Goal: Information Seeking & Learning: Learn about a topic

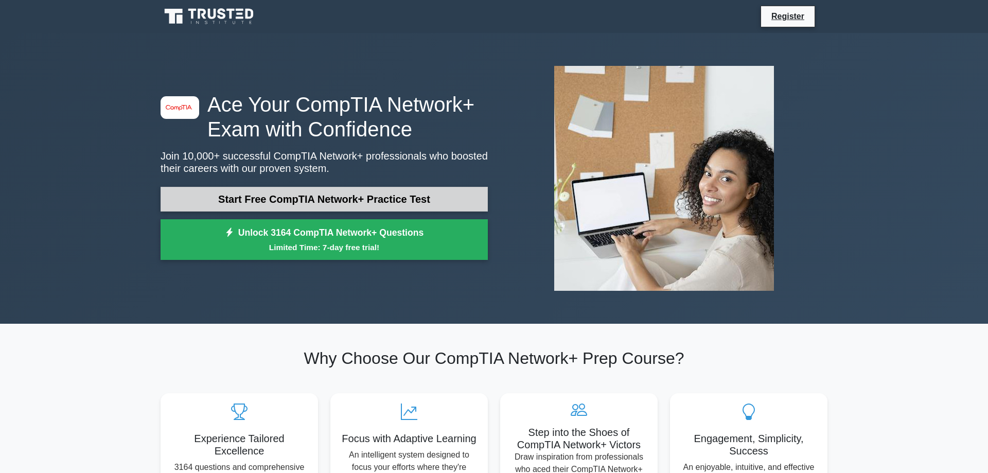
click at [361, 199] on link "Start Free CompTIA Network+ Practice Test" at bounding box center [324, 199] width 327 height 25
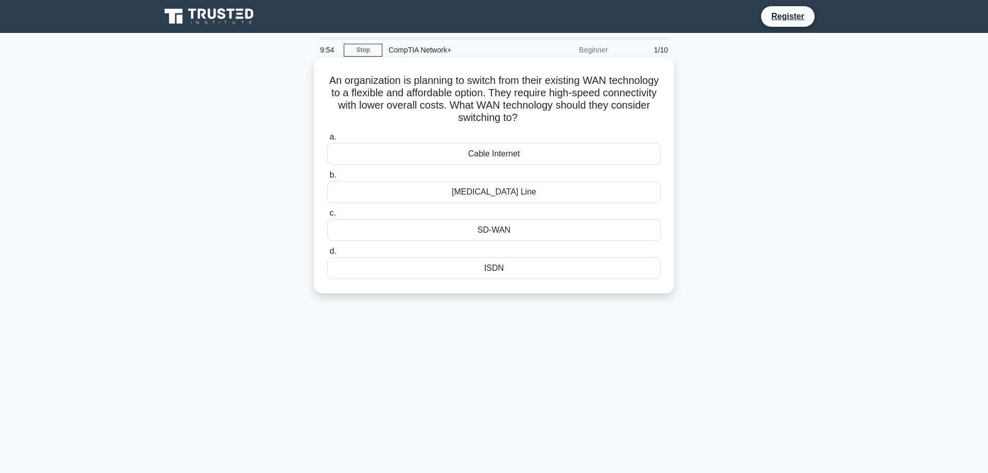
drag, startPoint x: 339, startPoint y: 91, endPoint x: 547, endPoint y: 278, distance: 279.6
click at [547, 278] on div "An organization is planning to switch from their existing WAN technology to a f…" at bounding box center [494, 176] width 352 height 228
copy div "a. Cable Internet b. T3 Line c. SD-WAN d. ISDN"
drag, startPoint x: 102, startPoint y: 165, endPoint x: 275, endPoint y: 166, distance: 173.5
click at [104, 165] on main "9:44 Stop CompTIA Network+ Beginner 1/10 An organization is planning to switch …" at bounding box center [494, 294] width 988 height 523
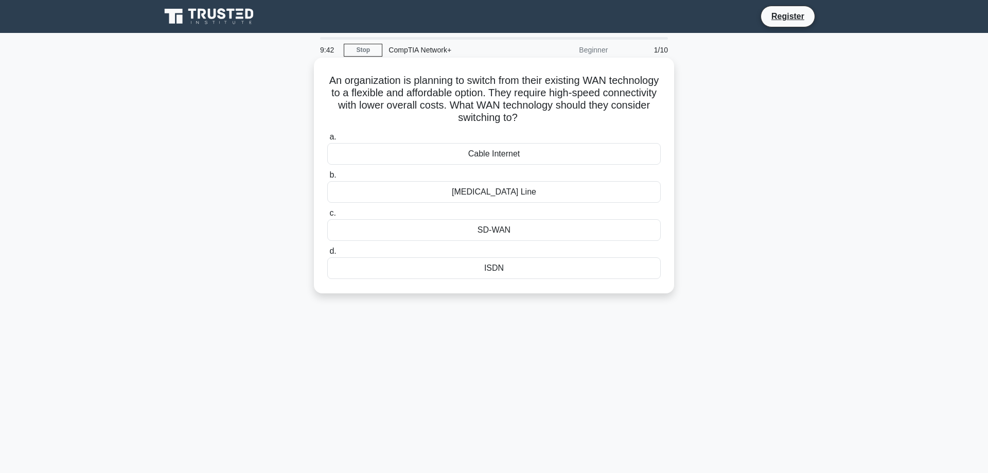
click at [517, 230] on div "SD-WAN" at bounding box center [494, 230] width 334 height 22
click at [327, 217] on input "c. SD-WAN" at bounding box center [327, 213] width 0 height 7
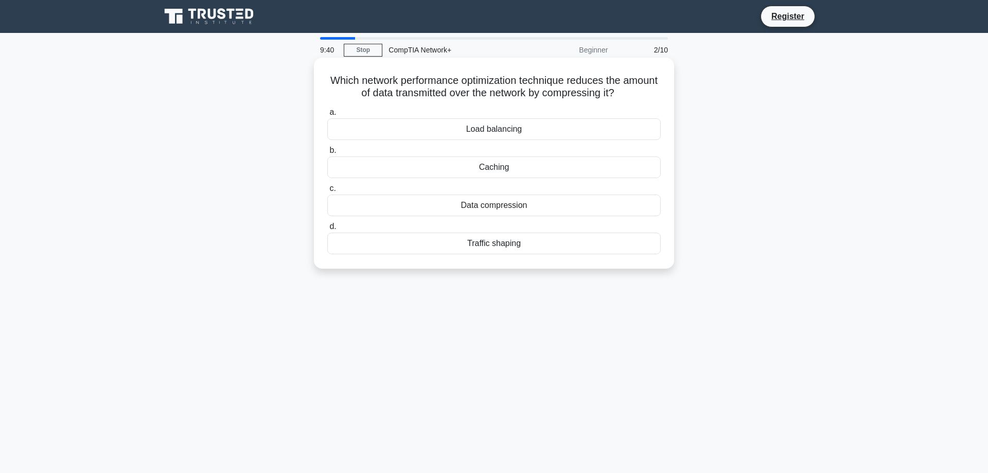
drag, startPoint x: 331, startPoint y: 76, endPoint x: 561, endPoint y: 238, distance: 281.5
click at [561, 238] on div "Which network performance optimization technique reduces the amount of data tra…" at bounding box center [494, 163] width 352 height 203
copy div "a. Load balancing b. Caching c. Data compression d. Traffic shaping"
click at [193, 174] on div "Which network performance optimization technique reduces the amount of data tra…" at bounding box center [493, 171] width 679 height 223
click at [507, 205] on div "Data compression" at bounding box center [494, 206] width 334 height 22
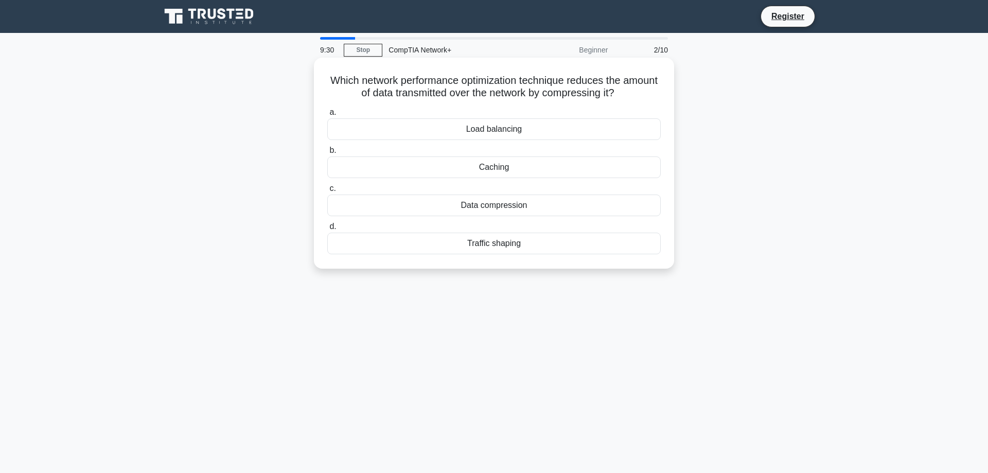
click at [327, 192] on input "c. Data compression" at bounding box center [327, 188] width 0 height 7
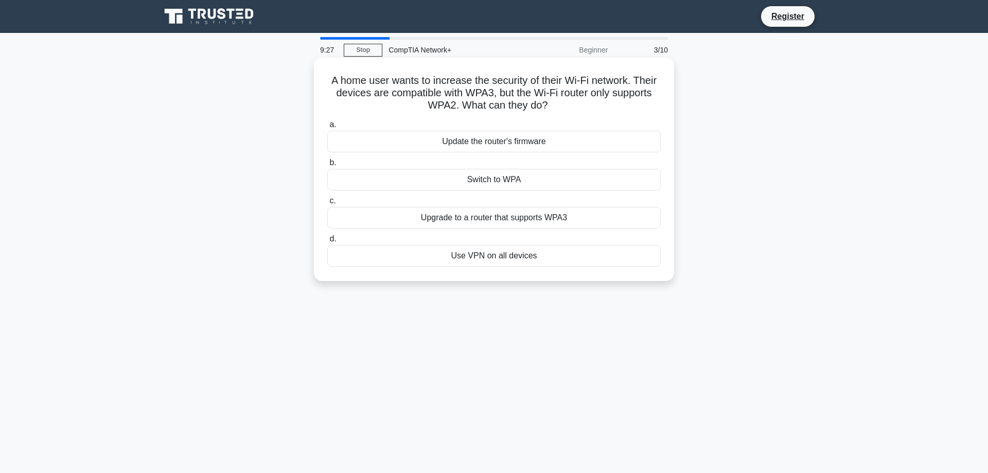
drag, startPoint x: 324, startPoint y: 79, endPoint x: 536, endPoint y: 267, distance: 283.0
click at [536, 267] on div "A home user wants to increase the security of their Wi-Fi network. Their device…" at bounding box center [494, 169] width 352 height 215
copy div "a. Update the router's firmware b. Switch to WPA c. Upgrade to a router that su…"
click at [141, 175] on main "9:20 Stop CompTIA Network+ Beginner 3/10 A home user wants to increase the secu…" at bounding box center [494, 294] width 988 height 523
click at [548, 221] on div "Upgrade to a router that supports WPA3" at bounding box center [494, 218] width 334 height 22
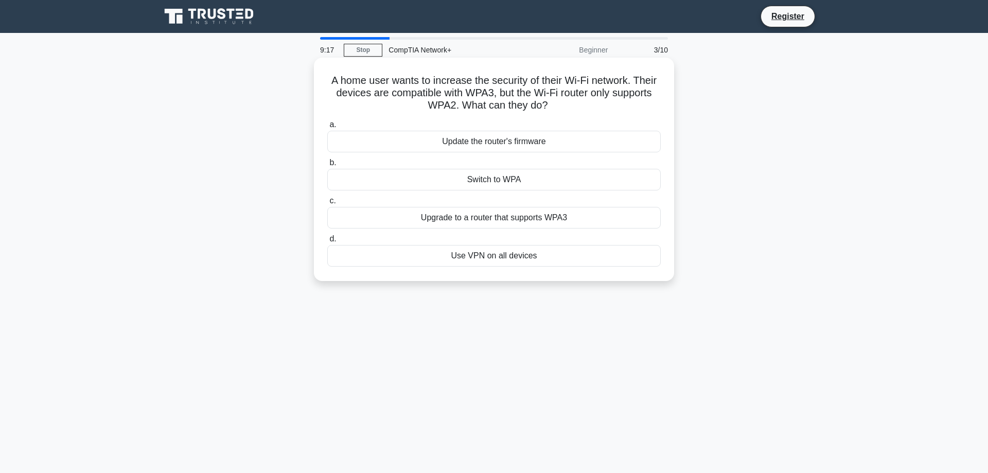
click at [327, 204] on input "c. Upgrade to a router that supports WPA3" at bounding box center [327, 201] width 0 height 7
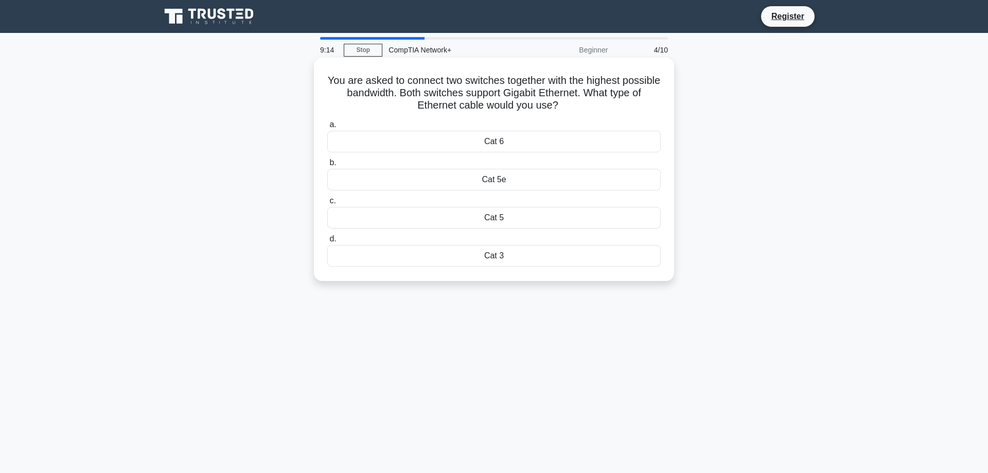
drag, startPoint x: 328, startPoint y: 80, endPoint x: 556, endPoint y: 259, distance: 290.0
click at [556, 259] on div "You are asked to connect two switches together with the highest possible bandwi…" at bounding box center [494, 169] width 352 height 215
copy div "a. Cat 6 b. Cat 5e c. Cat 5 d. Cat 3"
click at [95, 135] on main "9:06 Stop CompTIA Network+ Beginner 4/10 You are asked to connect two switches …" at bounding box center [494, 294] width 988 height 523
click at [547, 147] on div "Cat 6" at bounding box center [494, 142] width 334 height 22
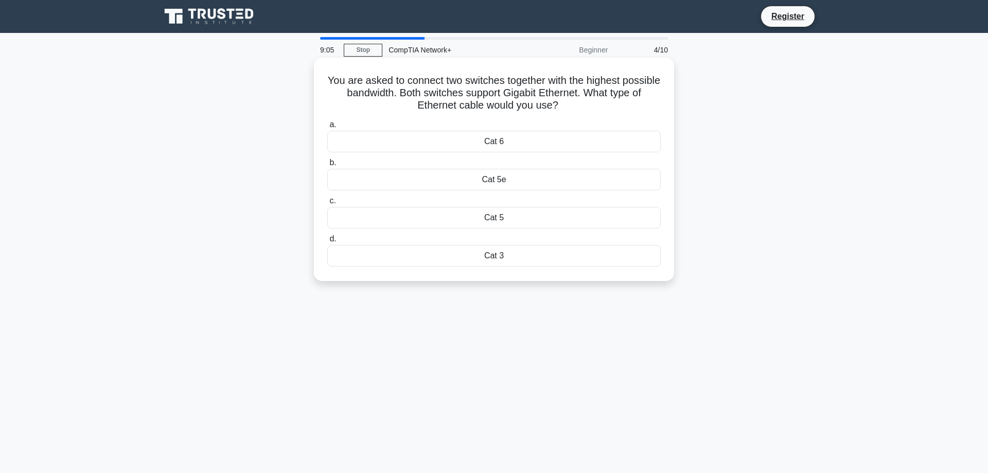
click at [327, 128] on input "a. Cat 6" at bounding box center [327, 124] width 0 height 7
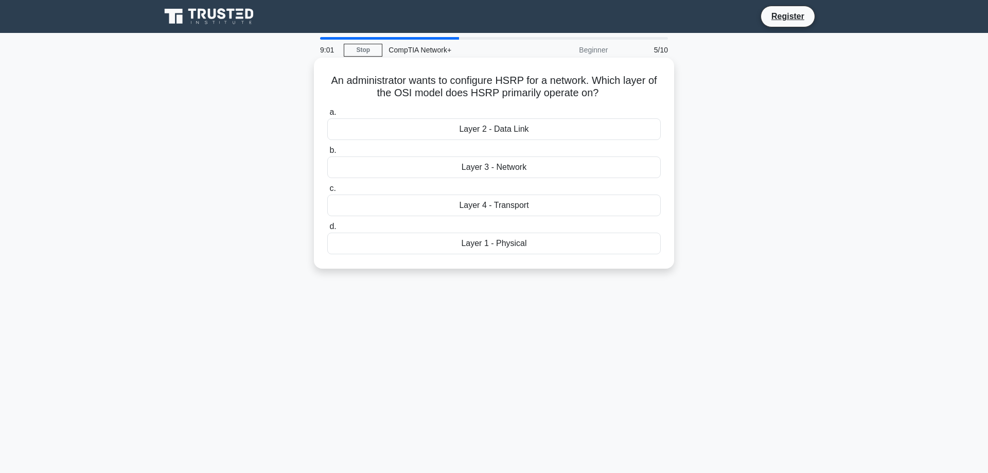
drag, startPoint x: 325, startPoint y: 75, endPoint x: 569, endPoint y: 258, distance: 304.7
click at [569, 258] on div "An administrator wants to configure HSRP for a network. Which layer of the OSI …" at bounding box center [494, 163] width 352 height 203
copy div "a. Layer 2 - Data Link b. Layer 3 - Network c. Layer 4 - Transport d. Layer 1 -…"
drag, startPoint x: 138, startPoint y: 164, endPoint x: 144, endPoint y: 164, distance: 5.7
click at [141, 164] on main "8:54 Stop CompTIA Network+ Beginner 5/10 An administrator wants to configure HS…" at bounding box center [494, 294] width 988 height 523
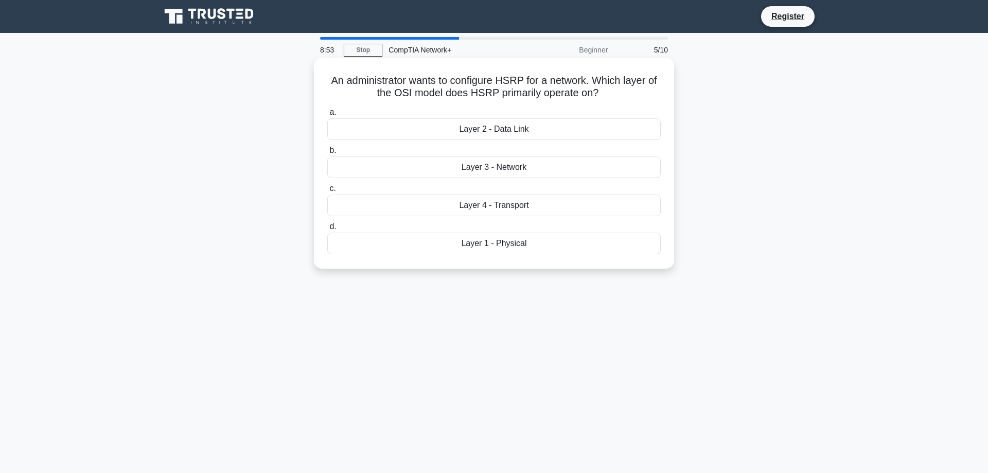
click at [507, 173] on div "Layer 3 - Network" at bounding box center [494, 167] width 334 height 22
click at [327, 154] on input "b. Layer 3 - Network" at bounding box center [327, 150] width 0 height 7
drag, startPoint x: 327, startPoint y: 81, endPoint x: 566, endPoint y: 249, distance: 292.2
click at [566, 249] on div "An organization wants to ensure that data stored on employees' devices is secur…" at bounding box center [494, 163] width 352 height 203
copy div "a. Bring Your Own Device (BYOD) policy b. Incident response policy c. Device en…"
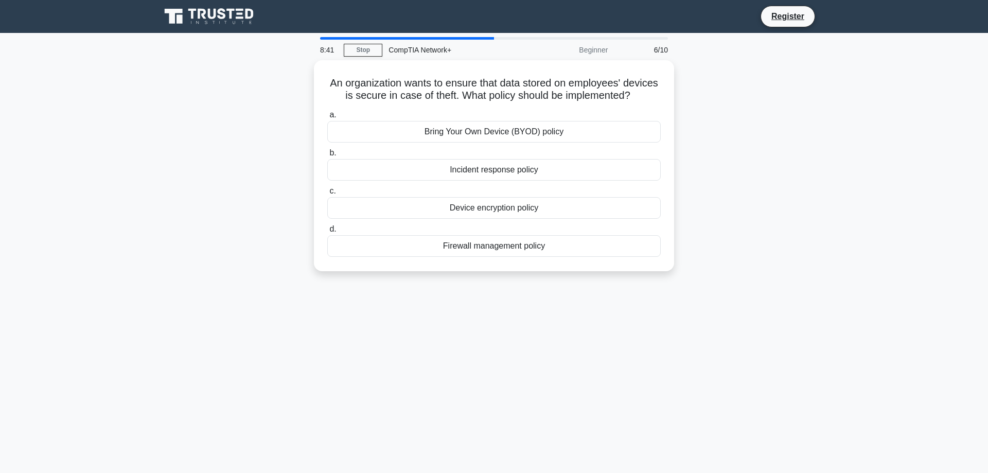
click at [143, 176] on main "8:41 Stop CompTIA Network+ Beginner 6/10 An organization wants to ensure that d…" at bounding box center [494, 294] width 988 height 523
click at [492, 208] on div "Device encryption policy" at bounding box center [494, 206] width 334 height 22
click at [327, 192] on input "c. Device encryption policy" at bounding box center [327, 188] width 0 height 7
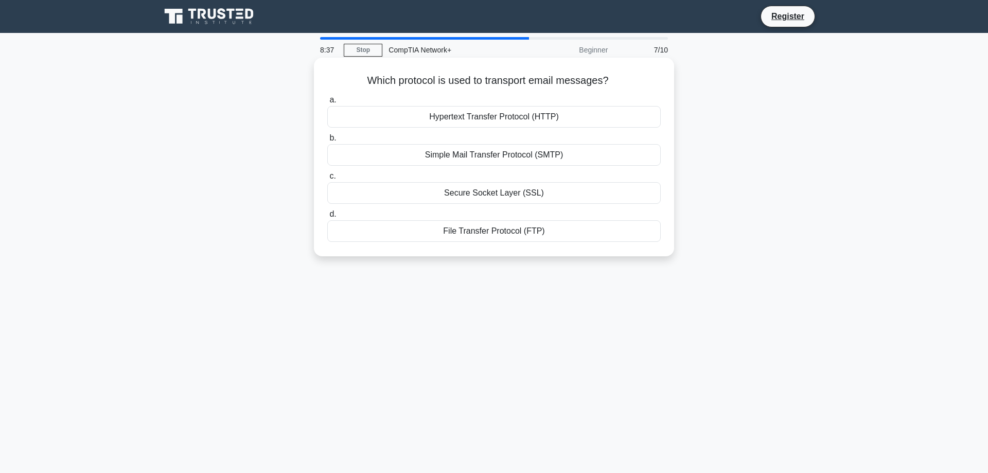
drag, startPoint x: 359, startPoint y: 83, endPoint x: 593, endPoint y: 253, distance: 289.0
click at [593, 252] on div "Which protocol is used to transport email messages? .spinner_0XTQ{transform-ori…" at bounding box center [494, 157] width 352 height 190
copy div "a. Hypertext Transfer Protocol (HTTP) b. Simple Mail Transfer Protocol (SMTP) c…"
click at [106, 176] on main "8:29 Stop CompTIA Network+ Beginner 7/10 Which protocol is used to transport em…" at bounding box center [494, 294] width 988 height 523
click at [513, 159] on div "Simple Mail Transfer Protocol (SMTP)" at bounding box center [494, 155] width 334 height 22
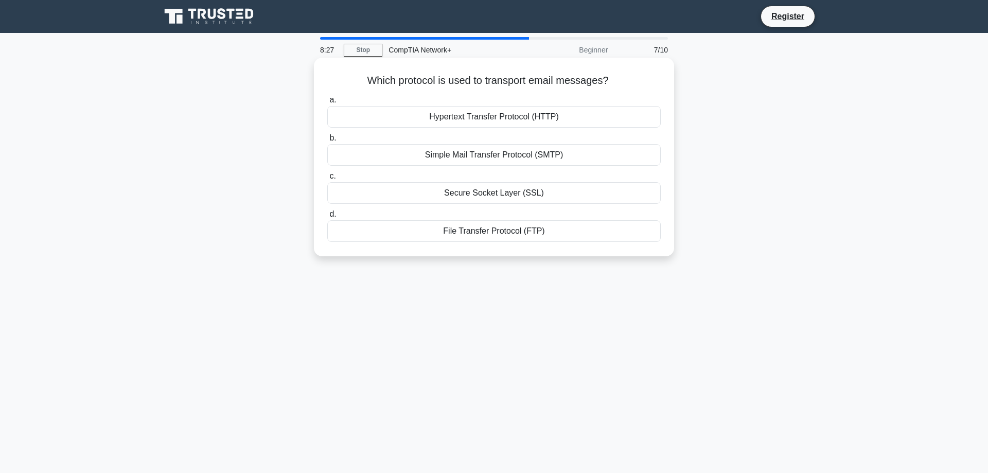
click at [327, 142] on input "b. Simple Mail Transfer Protocol (SMTP)" at bounding box center [327, 138] width 0 height 7
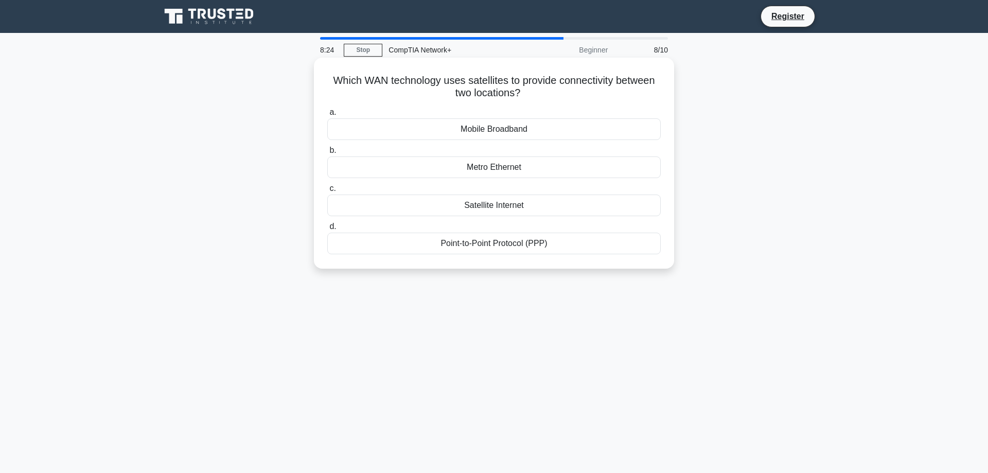
drag, startPoint x: 335, startPoint y: 80, endPoint x: 611, endPoint y: 239, distance: 317.8
click at [611, 239] on div "Which WAN technology uses satellites to provide connectivity between two locati…" at bounding box center [494, 163] width 352 height 203
copy div "a. Mobile Broadband b. Metro Ethernet c. Satellite Internet d. Point-to-Point P…"
drag, startPoint x: 160, startPoint y: 151, endPoint x: 337, endPoint y: 163, distance: 177.5
click at [161, 151] on div "Which WAN technology uses satellites to provide connectivity between two locati…" at bounding box center [493, 171] width 679 height 223
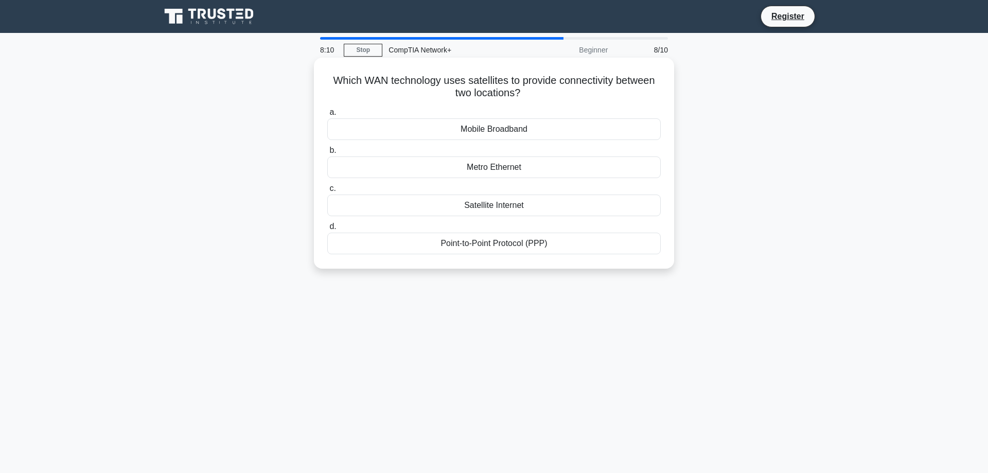
click at [500, 206] on div "Satellite Internet" at bounding box center [494, 206] width 334 height 22
click at [327, 192] on input "c. Satellite Internet" at bounding box center [327, 188] width 0 height 7
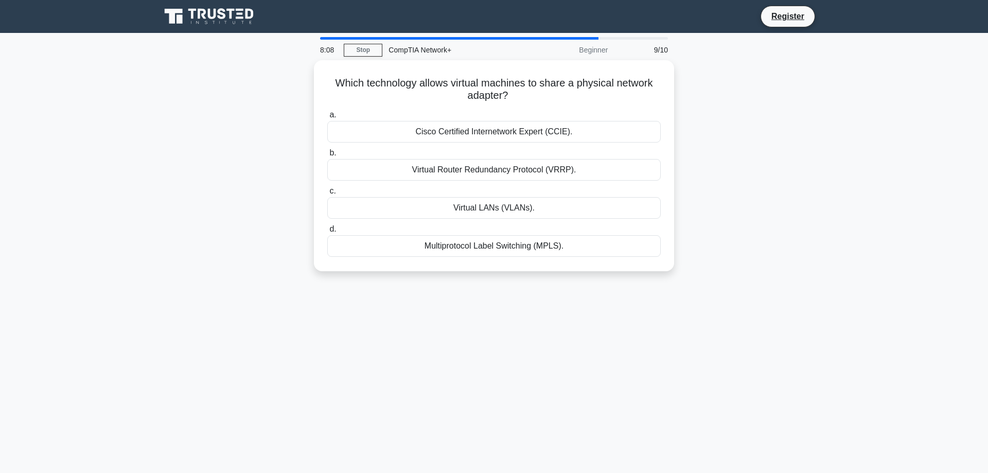
drag, startPoint x: 335, startPoint y: 74, endPoint x: 693, endPoint y: 256, distance: 402.4
click at [693, 256] on div "Which technology allows virtual machines to share a physical network adapter? .…" at bounding box center [493, 171] width 679 height 223
copy div "a. Cisco Certified Internetwork Expert (CCIE). b. Virtual Router Redundancy Pro…"
drag, startPoint x: 62, startPoint y: 133, endPoint x: 135, endPoint y: 146, distance: 74.2
click at [62, 134] on main "8:00 Stop CompTIA Network+ Beginner 9/10 Which technology allows virtual machin…" at bounding box center [494, 294] width 988 height 523
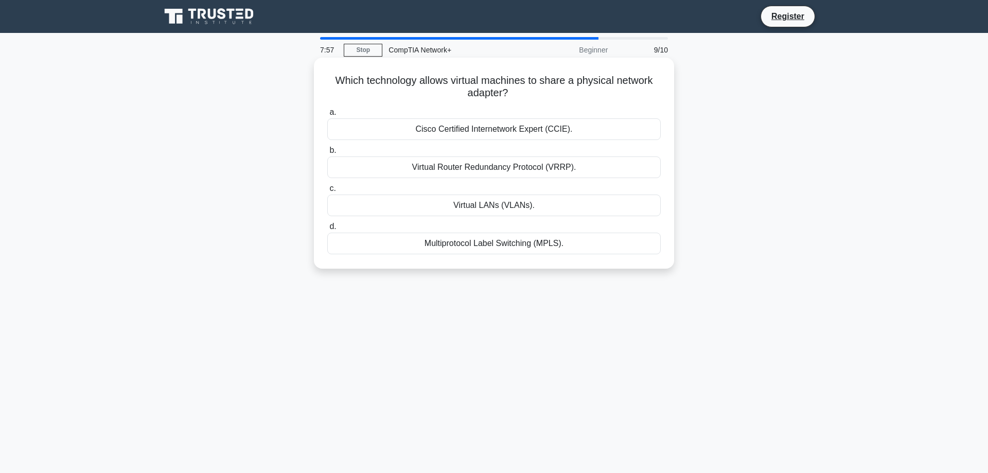
click at [516, 206] on div "Virtual LANs (VLANs)." at bounding box center [494, 206] width 334 height 22
click at [327, 192] on input "c. Virtual LANs (VLANs)." at bounding box center [327, 188] width 0 height 7
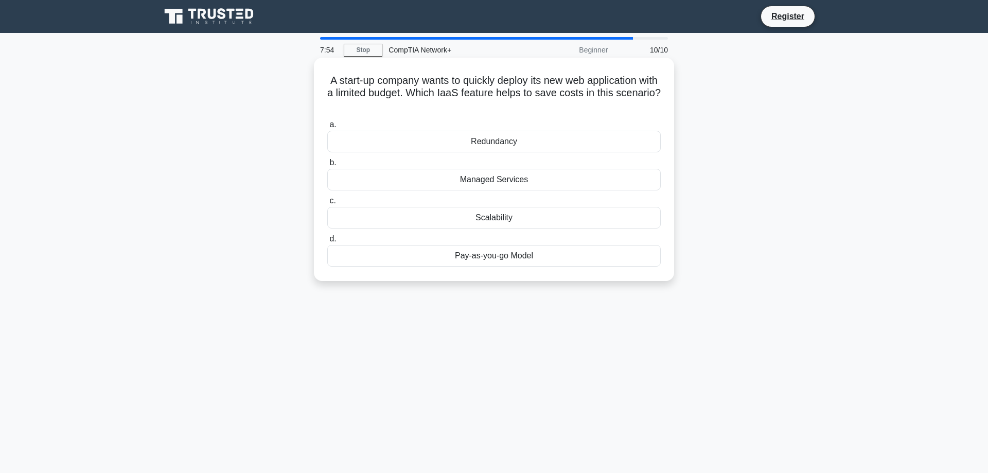
drag, startPoint x: 327, startPoint y: 79, endPoint x: 565, endPoint y: 259, distance: 298.0
click at [565, 259] on div "A start-up company wants to quickly deploy its new web application with a limit…" at bounding box center [494, 169] width 352 height 215
copy div "a. Redundancy b. Managed Services c. Scalability d. Pay-as-you-go Model"
click at [154, 157] on div "A start-up company wants to quickly deploy its new web application with a limit…" at bounding box center [493, 178] width 679 height 236
drag, startPoint x: 518, startPoint y: 255, endPoint x: 599, endPoint y: 283, distance: 85.3
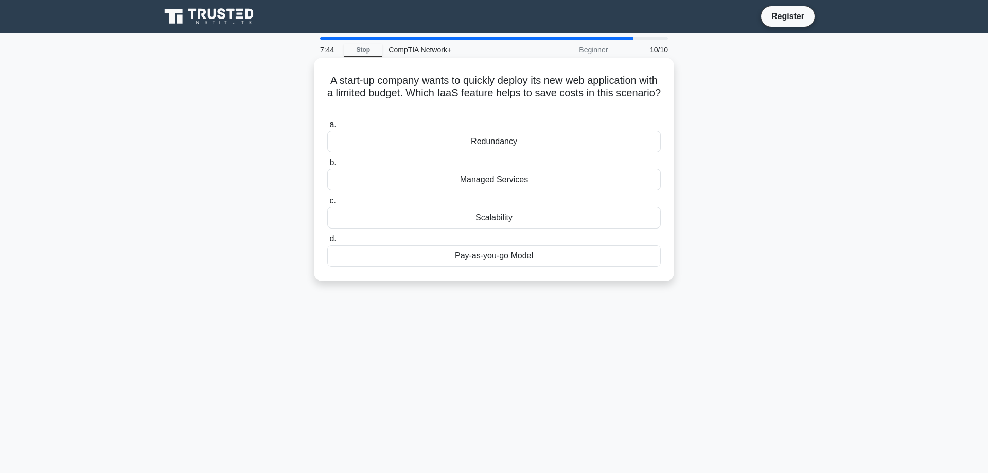
click at [519, 255] on div "Pay-as-you-go Model" at bounding box center [494, 256] width 334 height 22
click at [327, 242] on input "d. Pay-as-you-go Model" at bounding box center [327, 239] width 0 height 7
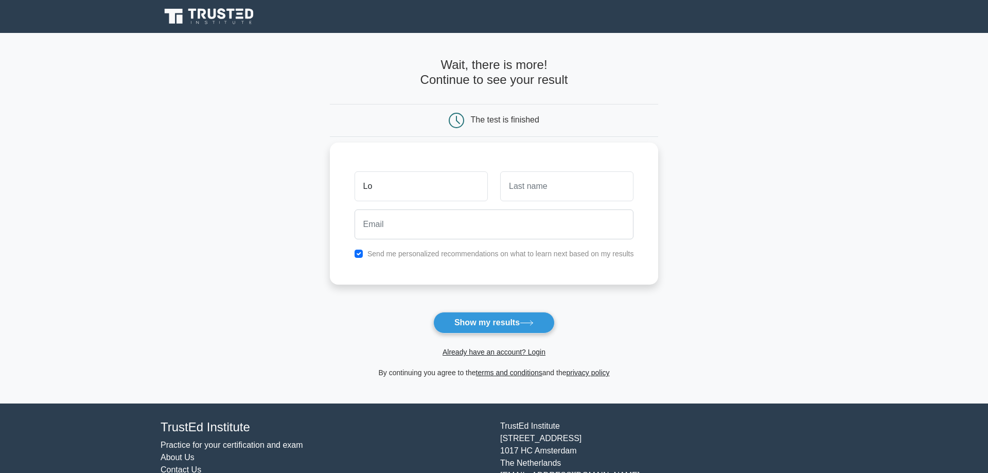
type input "L"
type input "Rain"
type input "Phala"
click at [393, 233] on input "email" at bounding box center [495, 225] width 280 height 30
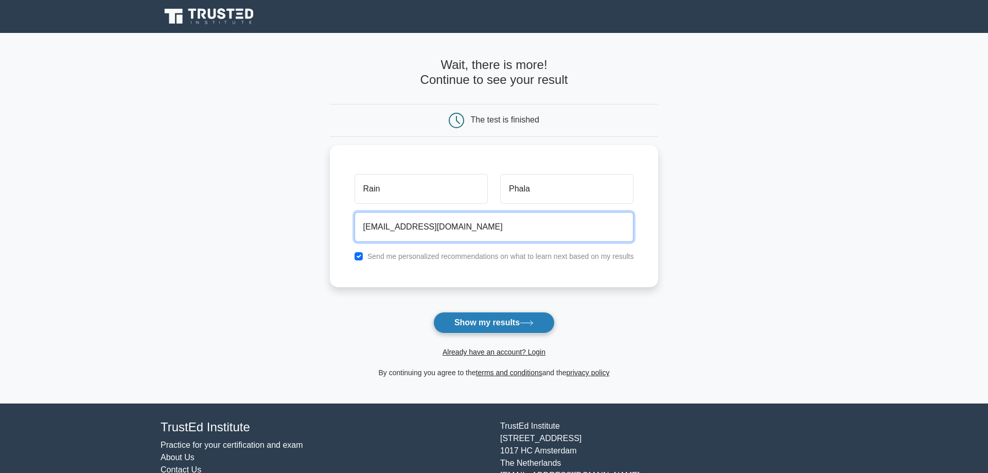
type input "[EMAIL_ADDRESS][DOMAIN_NAME]"
drag, startPoint x: 464, startPoint y: 321, endPoint x: 477, endPoint y: 321, distance: 12.9
click at [465, 321] on button "Show my results" at bounding box center [493, 323] width 121 height 22
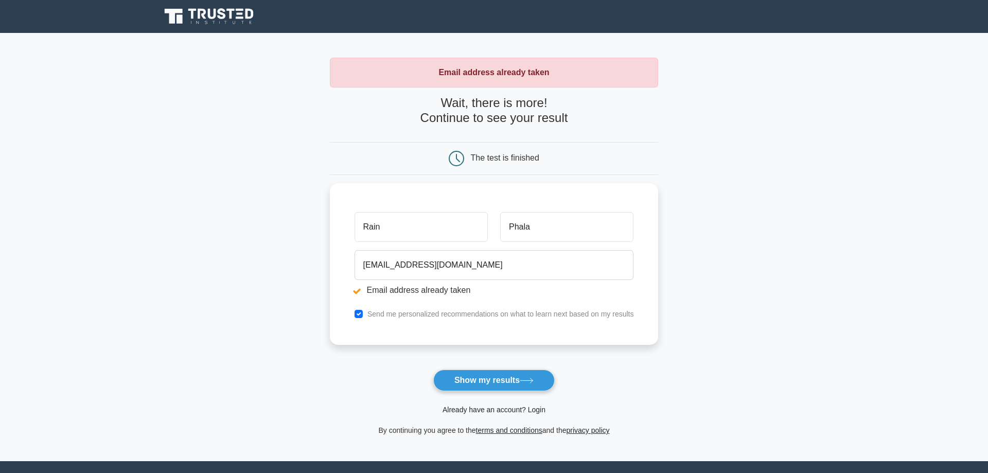
click at [525, 411] on link "Already have an account? Login" at bounding box center [494, 410] width 103 height 8
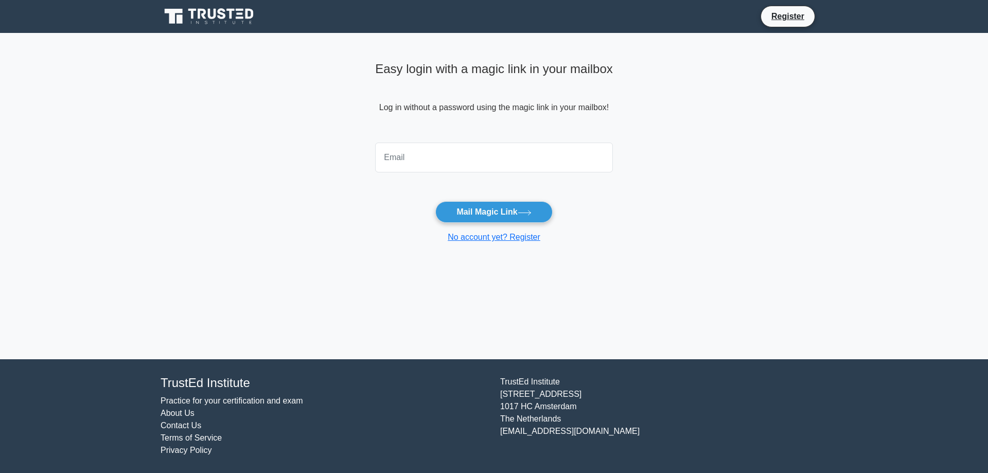
click at [438, 159] on input "email" at bounding box center [494, 158] width 238 height 30
type input "phalanndwa8437@gmail.com"
drag, startPoint x: 474, startPoint y: 213, endPoint x: 487, endPoint y: 219, distance: 14.7
click at [476, 214] on button "Mail Magic Link" at bounding box center [493, 212] width 117 height 22
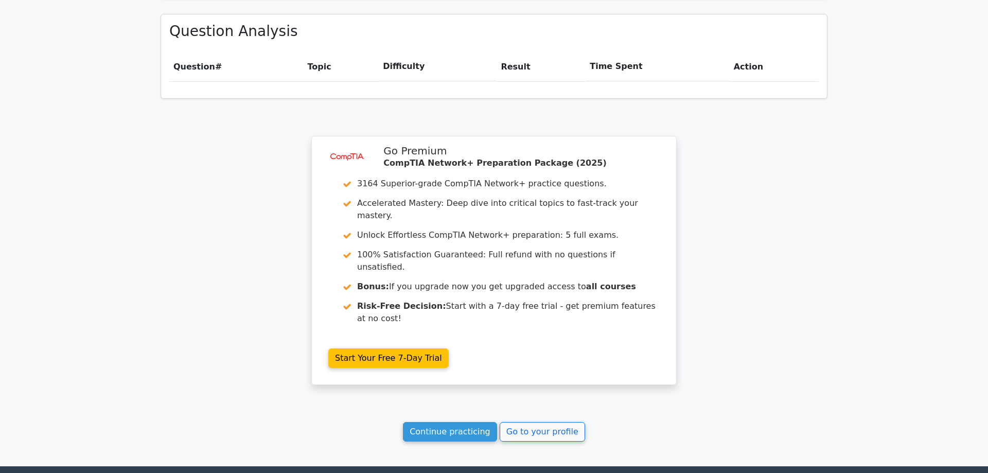
scroll to position [750, 0]
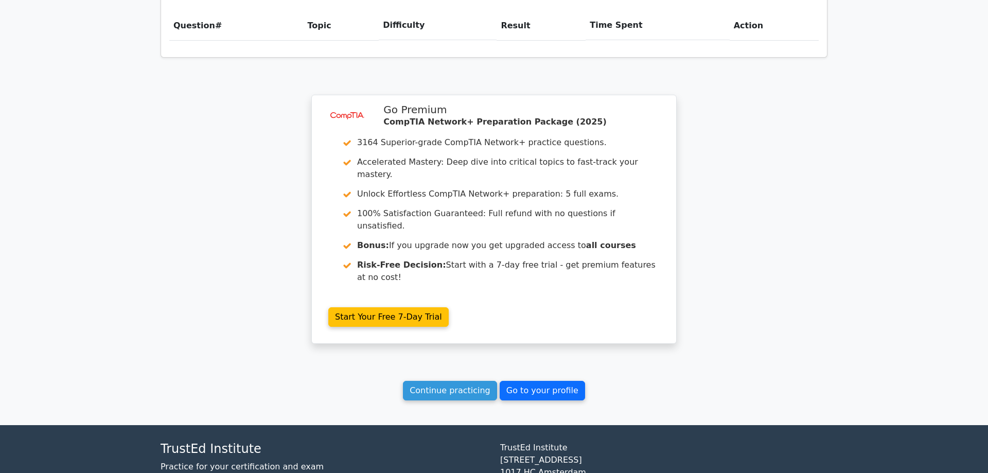
click at [553, 381] on link "Go to your profile" at bounding box center [542, 391] width 85 height 20
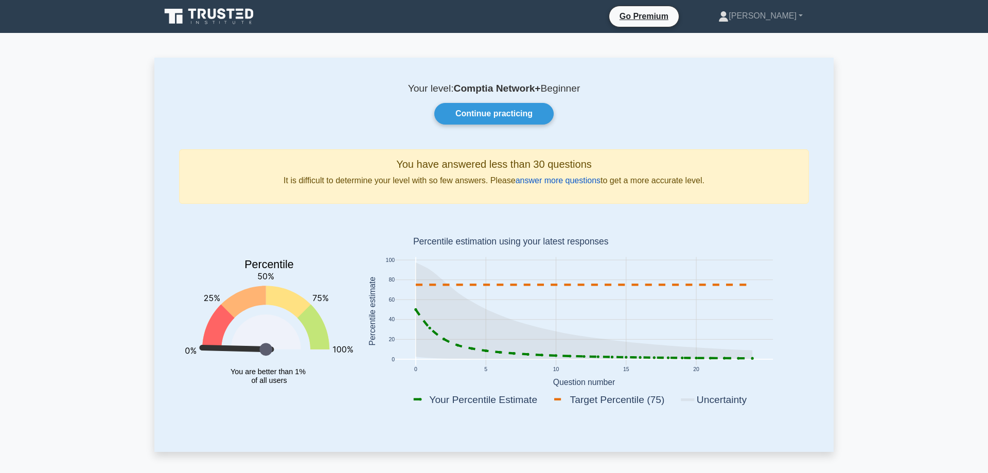
click at [560, 181] on link "answer more questions" at bounding box center [558, 180] width 85 height 9
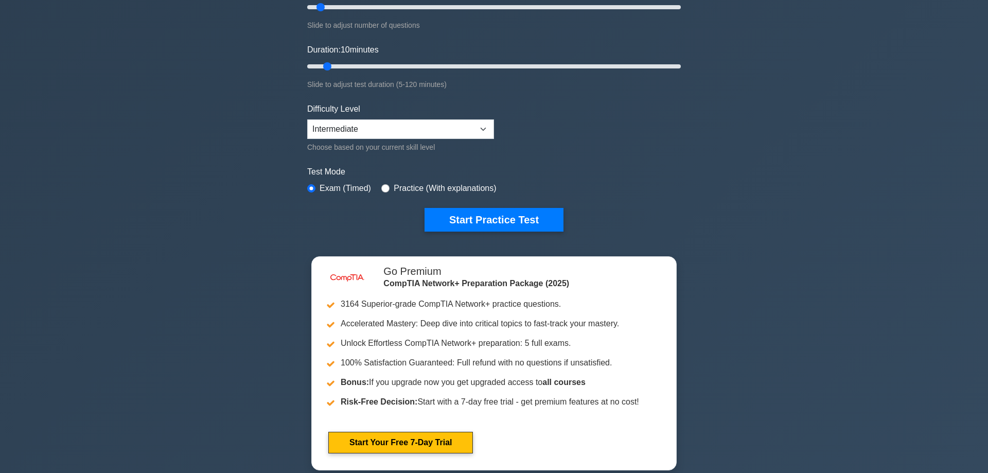
scroll to position [158, 0]
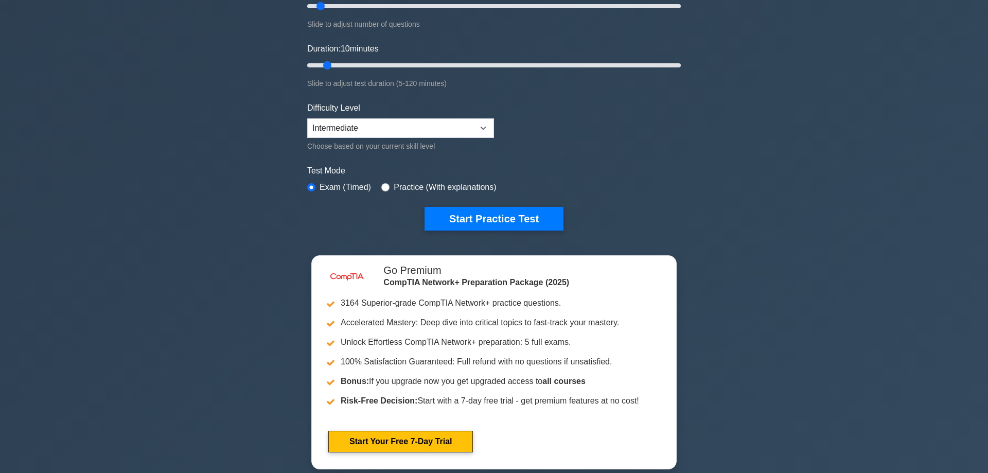
click at [167, 260] on div "image/svg+xml CompTIA Network+ Customize Your Next Practice Test Topics Network…" at bounding box center [494, 178] width 988 height 606
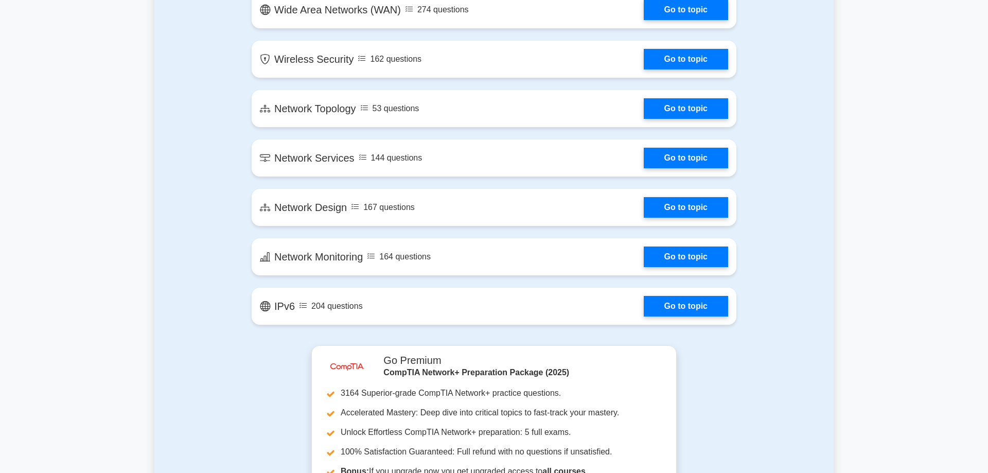
scroll to position [1680, 0]
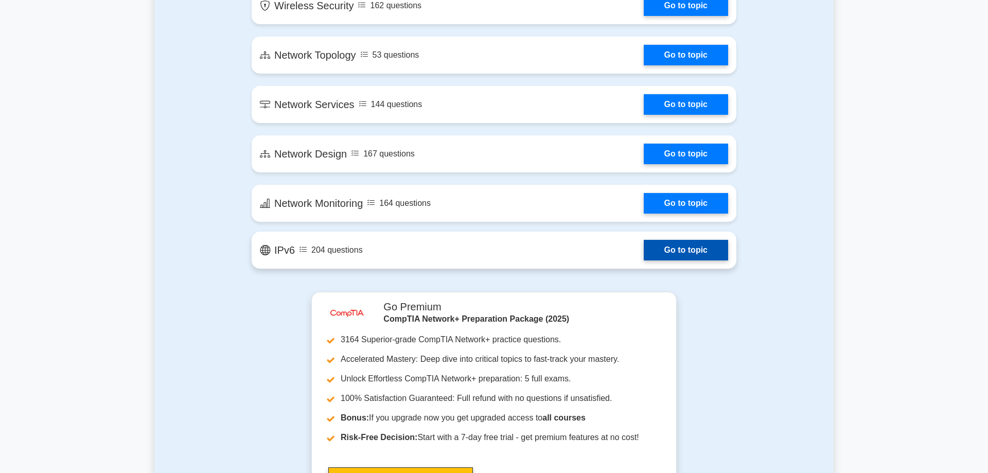
click at [694, 250] on link "Go to topic" at bounding box center [686, 250] width 84 height 21
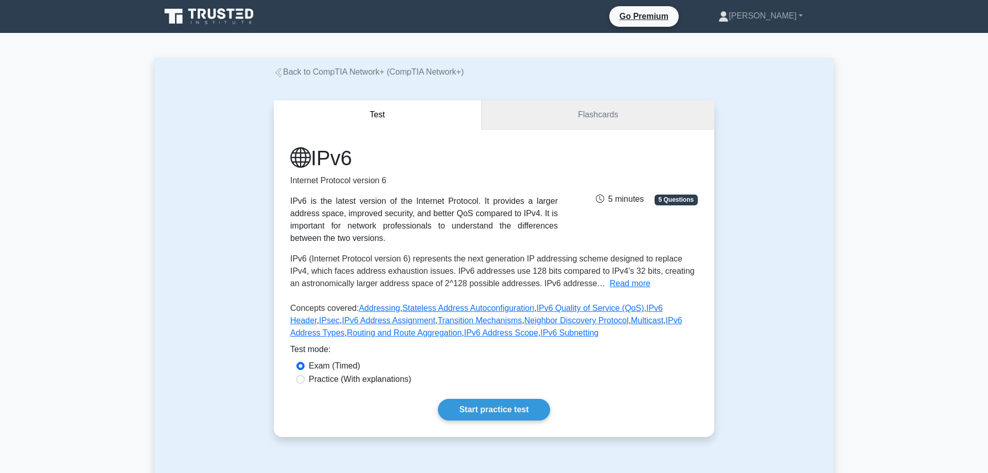
click at [580, 115] on link "Flashcards" at bounding box center [598, 114] width 233 height 29
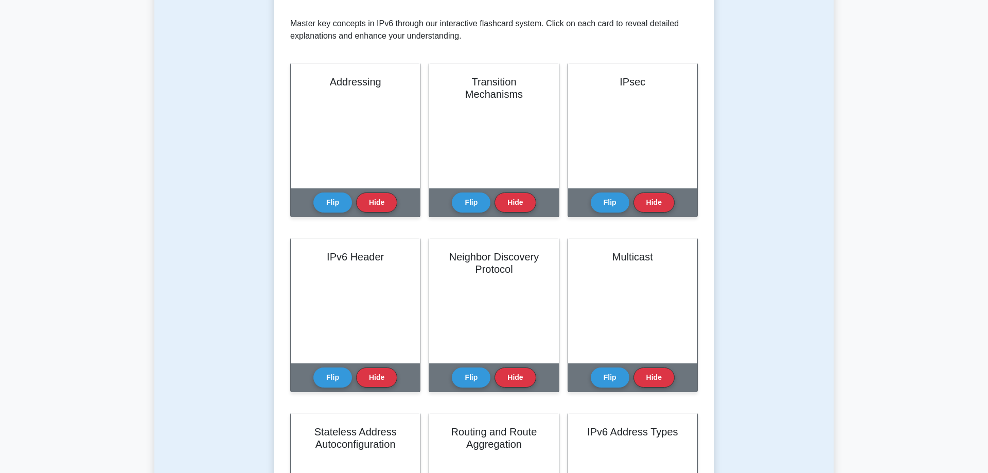
scroll to position [210, 0]
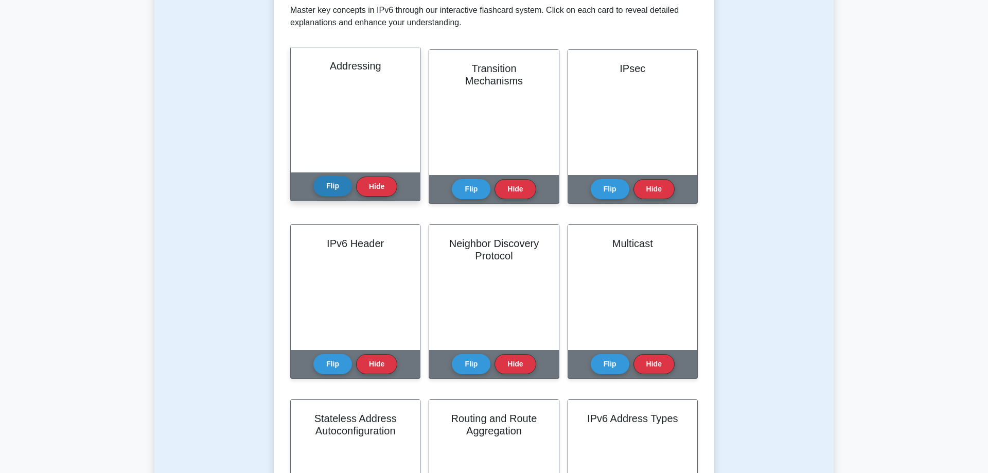
click at [341, 187] on button "Flip" at bounding box center [332, 186] width 39 height 20
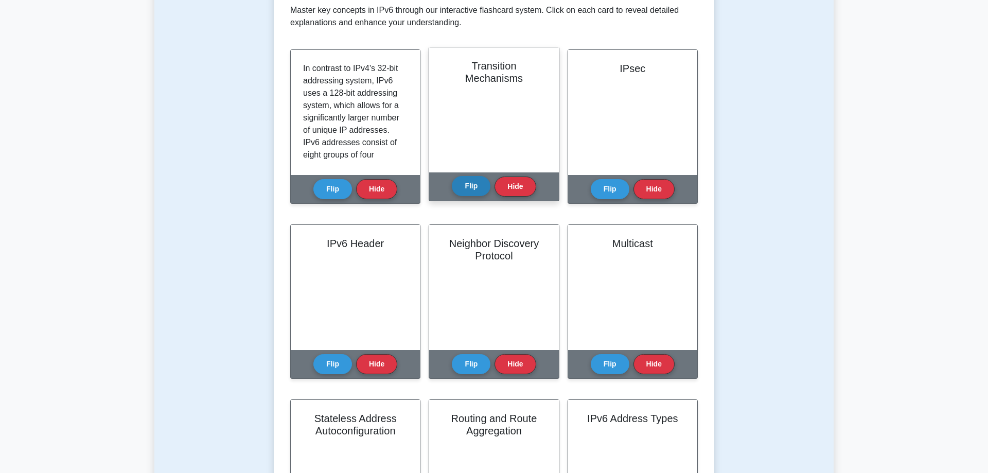
click at [468, 184] on button "Flip" at bounding box center [471, 186] width 39 height 20
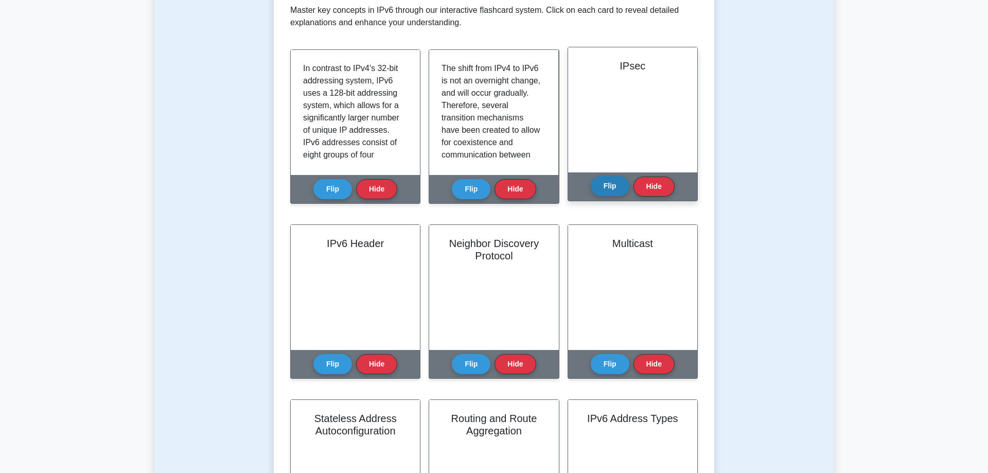
click at [601, 183] on button "Flip" at bounding box center [610, 186] width 39 height 20
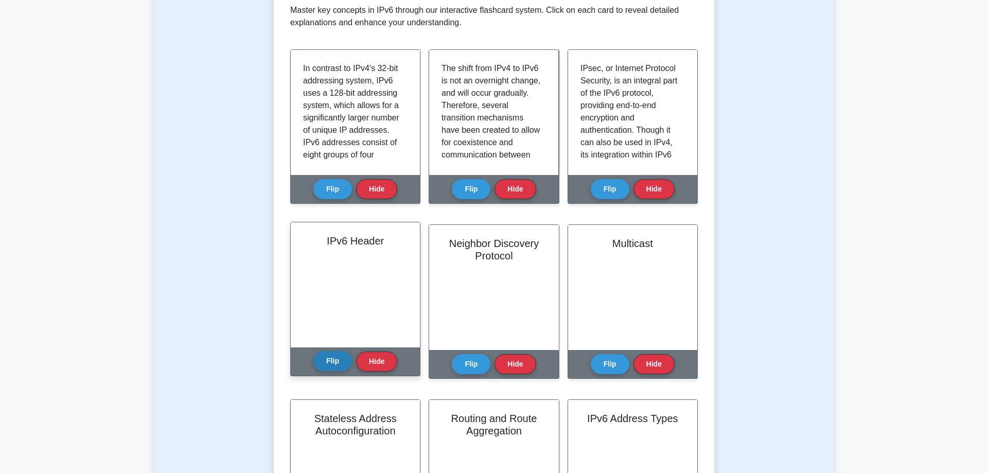
click at [330, 360] on button "Flip" at bounding box center [332, 361] width 39 height 20
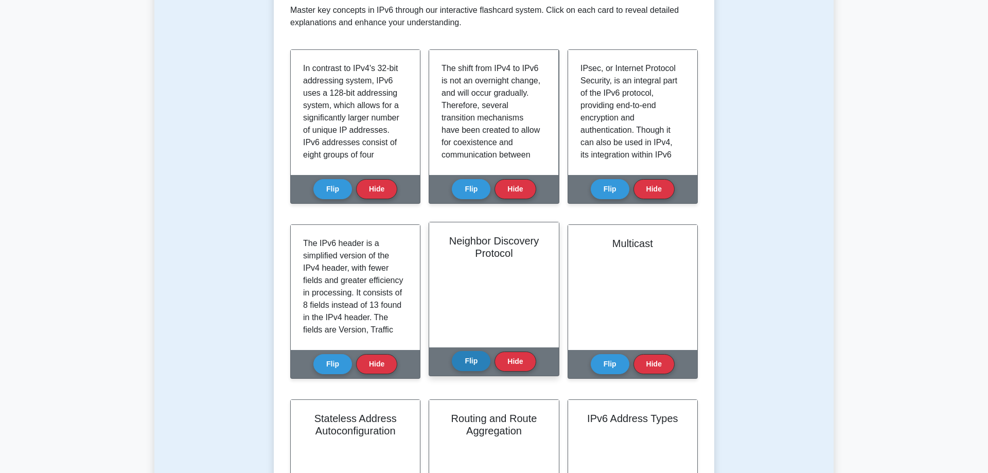
click at [468, 357] on button "Flip" at bounding box center [471, 361] width 39 height 20
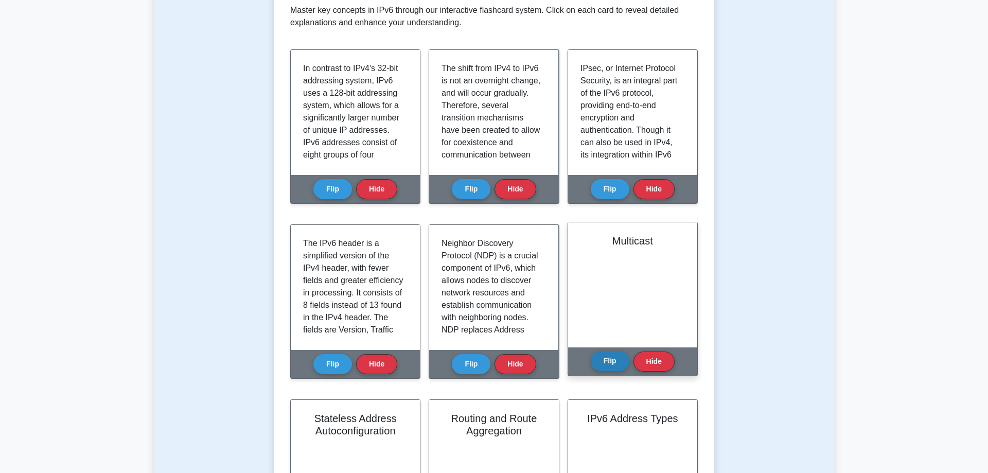
click at [609, 362] on button "Flip" at bounding box center [610, 361] width 39 height 20
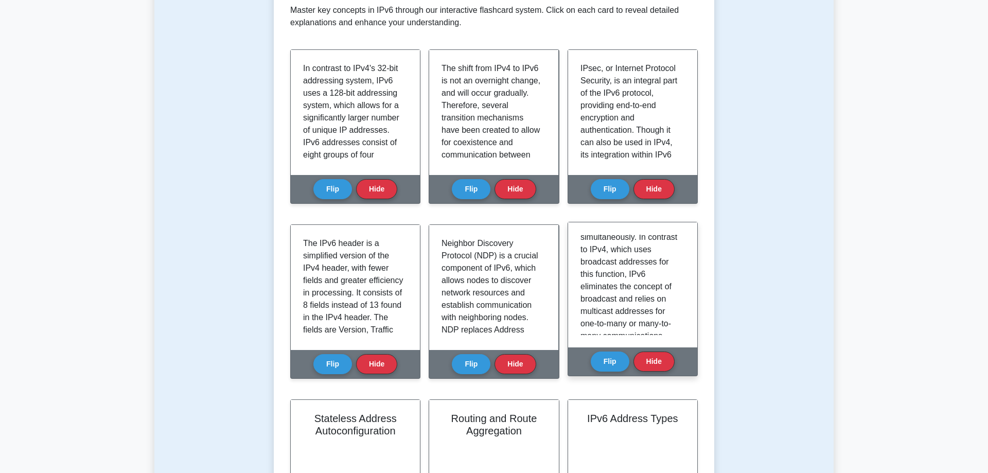
scroll to position [0, 0]
